Goal: Check status: Check status

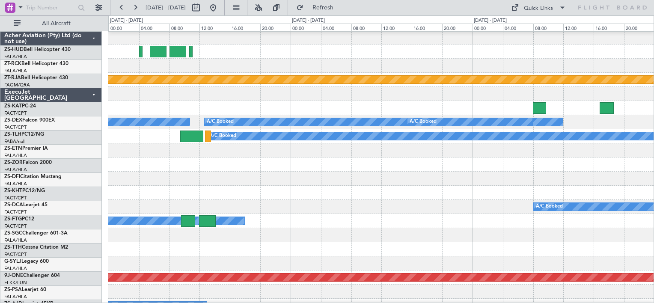
scroll to position [411, 0]
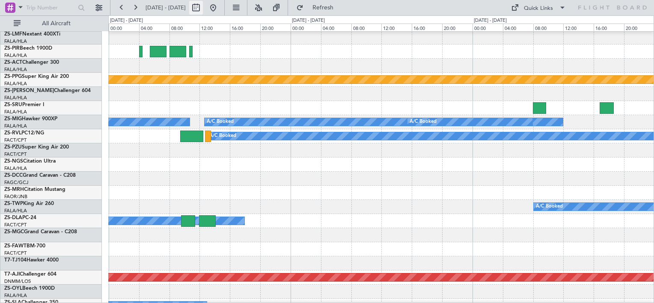
click at [203, 8] on button at bounding box center [196, 8] width 14 height 14
select select "8"
select select "2025"
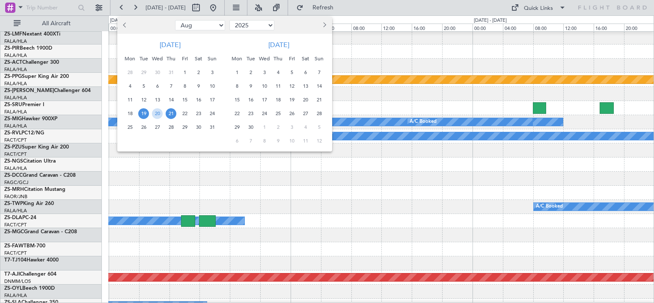
click at [327, 29] on button "Next month" at bounding box center [323, 25] width 9 height 14
click at [319, 86] on span "11" at bounding box center [319, 86] width 11 height 11
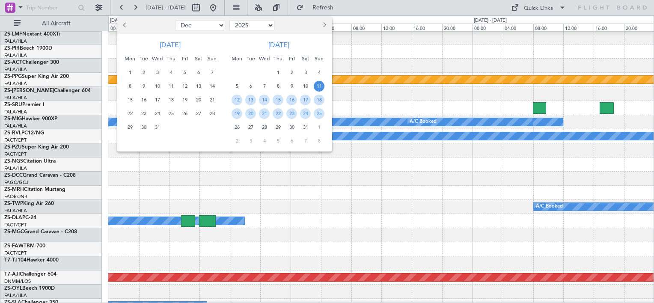
click at [319, 86] on span "11" at bounding box center [319, 86] width 11 height 11
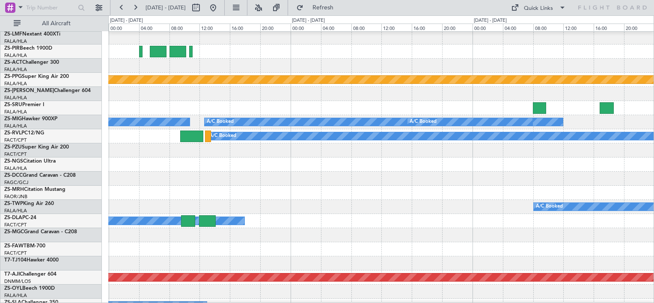
select select "1"
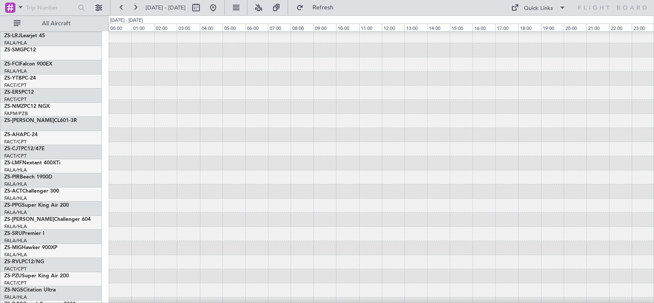
scroll to position [3, 0]
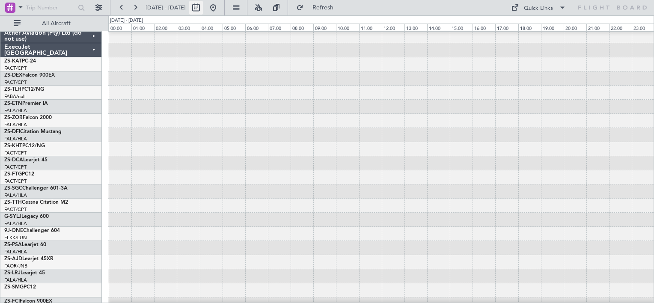
click at [203, 10] on button at bounding box center [196, 8] width 14 height 14
select select "2026"
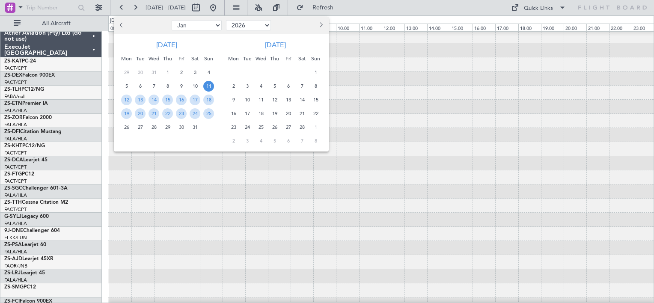
click at [121, 23] on span "Previous month" at bounding box center [121, 24] width 5 height 5
select select "12"
select select "2025"
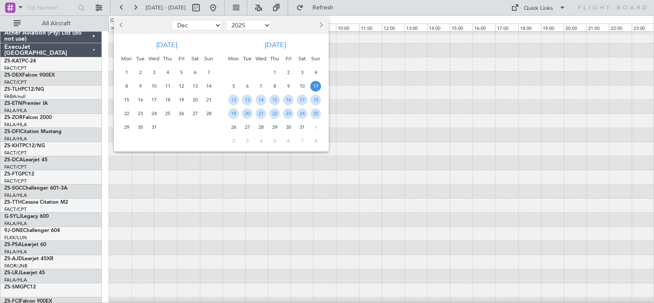
click at [121, 23] on span "Previous month" at bounding box center [121, 24] width 5 height 5
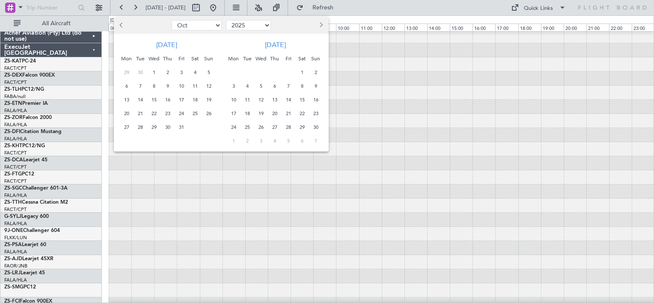
click at [121, 23] on span "Previous month" at bounding box center [121, 24] width 5 height 5
select select "8"
click at [199, 99] on span "16" at bounding box center [195, 100] width 11 height 11
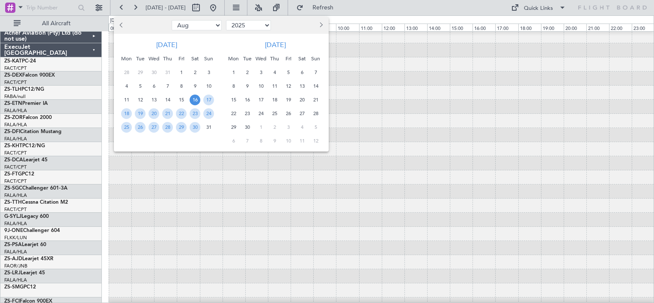
click at [199, 99] on span "16" at bounding box center [195, 100] width 11 height 11
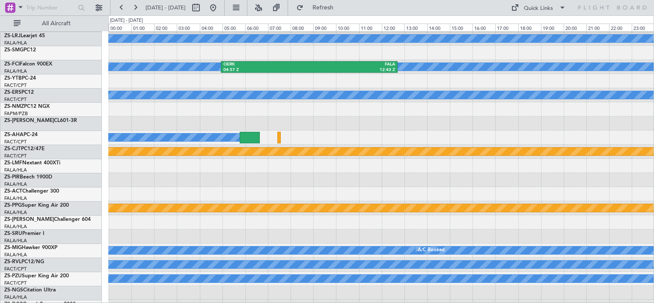
scroll to position [477, 0]
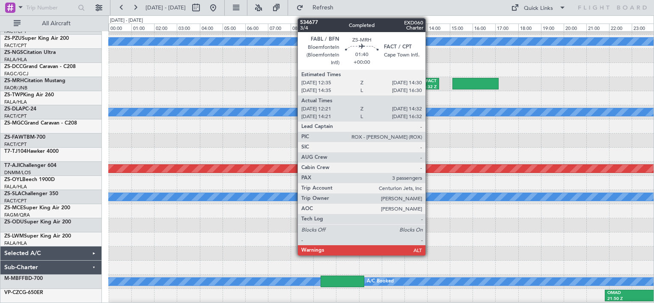
click at [429, 80] on div "FACT" at bounding box center [425, 81] width 22 height 6
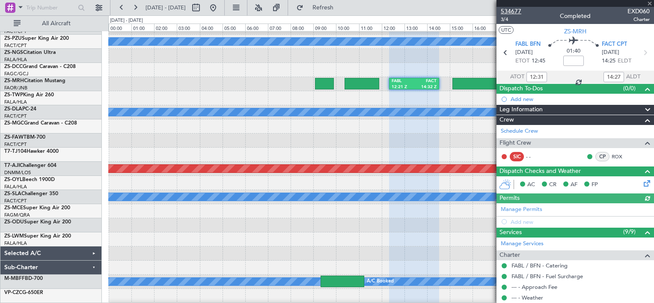
click at [514, 9] on span "534677" at bounding box center [511, 11] width 21 height 9
